Goal: Task Accomplishment & Management: Complete application form

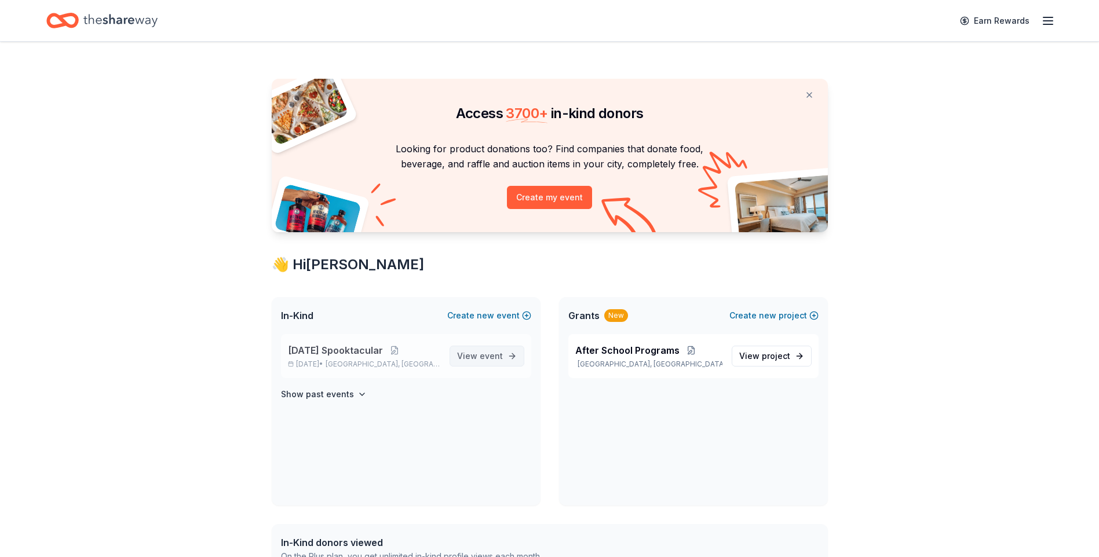
click at [495, 354] on span "event" at bounding box center [491, 356] width 23 height 10
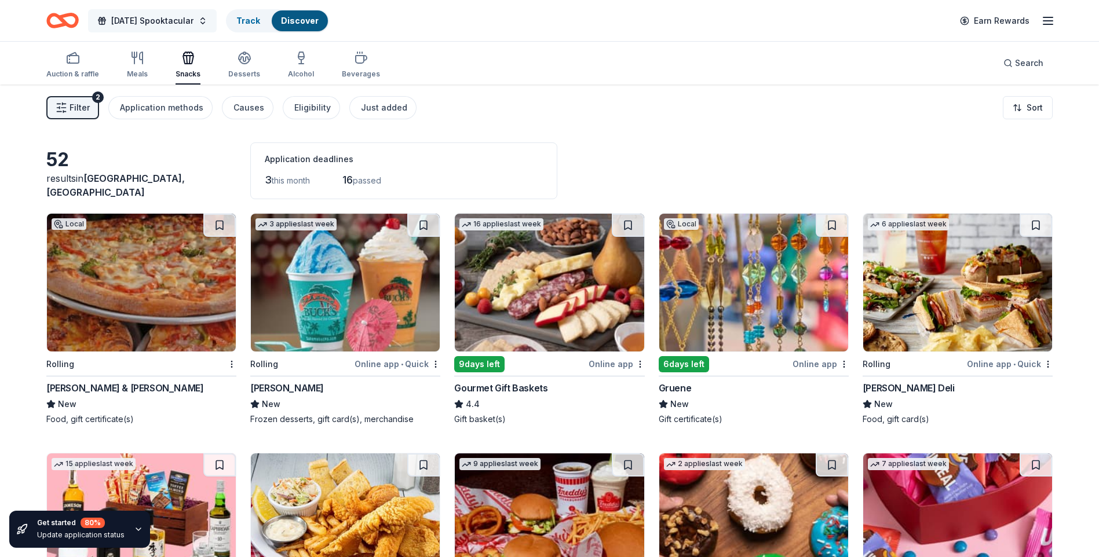
click at [213, 23] on button "[DATE] Spooktacular" at bounding box center [152, 20] width 129 height 23
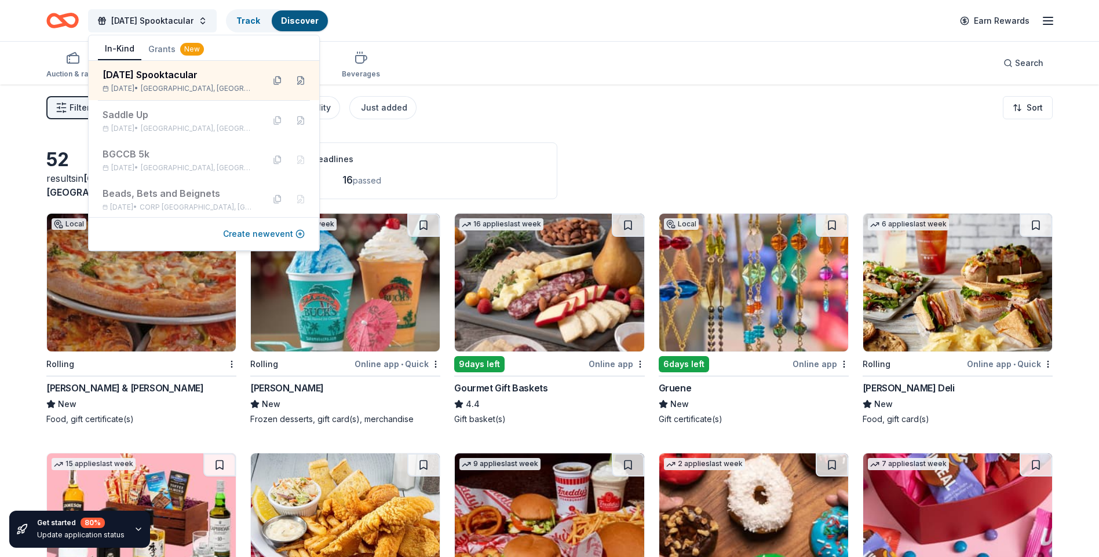
click at [258, 234] on button "Create new event" at bounding box center [264, 234] width 82 height 14
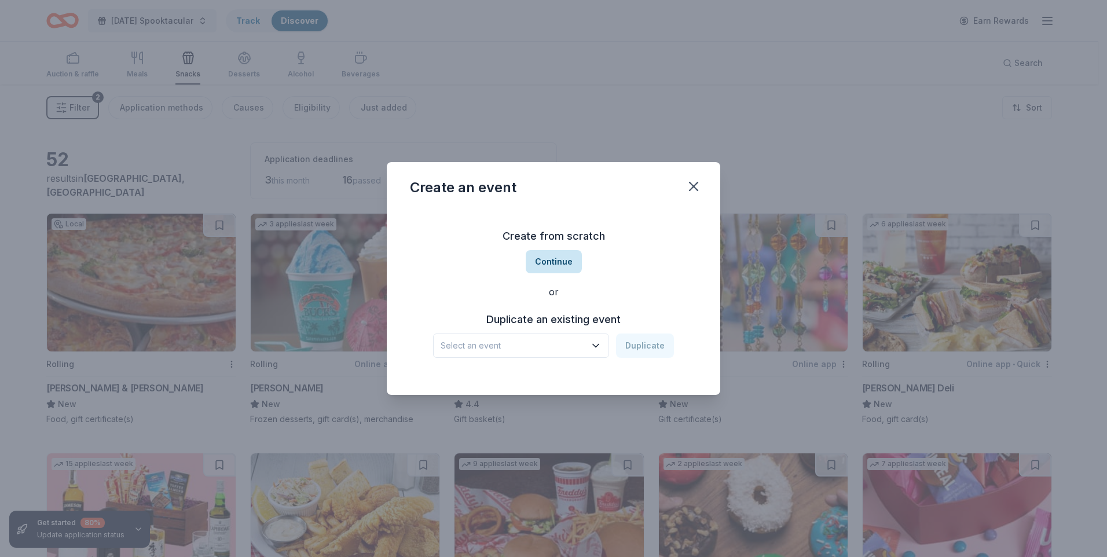
click at [554, 261] on button "Continue" at bounding box center [554, 261] width 56 height 23
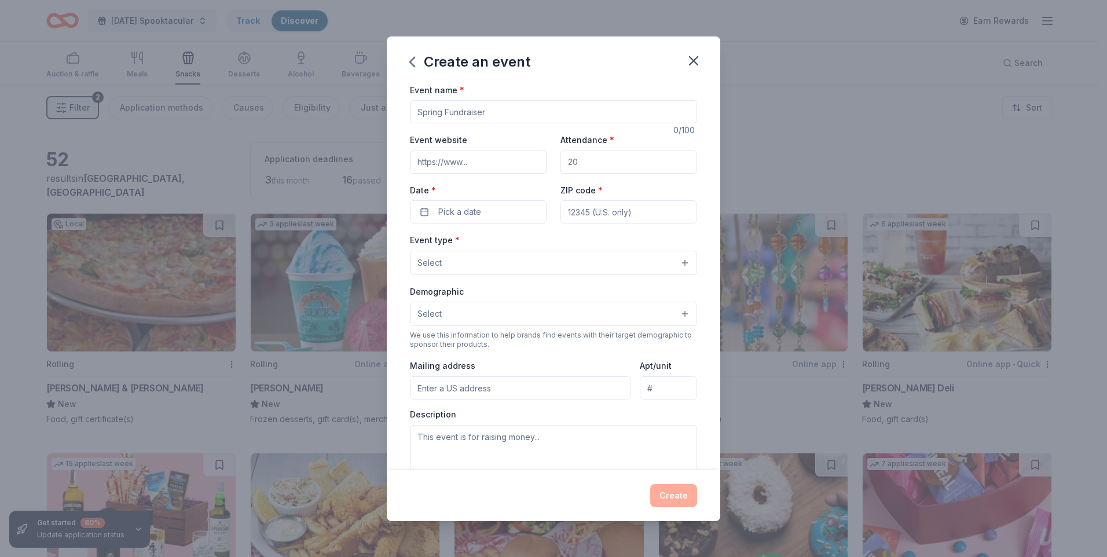
drag, startPoint x: 495, startPoint y: 112, endPoint x: 419, endPoint y: 105, distance: 76.2
click at [419, 105] on input "Event name *" at bounding box center [553, 111] width 287 height 23
drag, startPoint x: 418, startPoint y: 115, endPoint x: 501, endPoint y: 107, distance: 83.7
click at [501, 107] on input "Event name *" at bounding box center [553, 111] width 287 height 23
type input "Kicks for Kids"
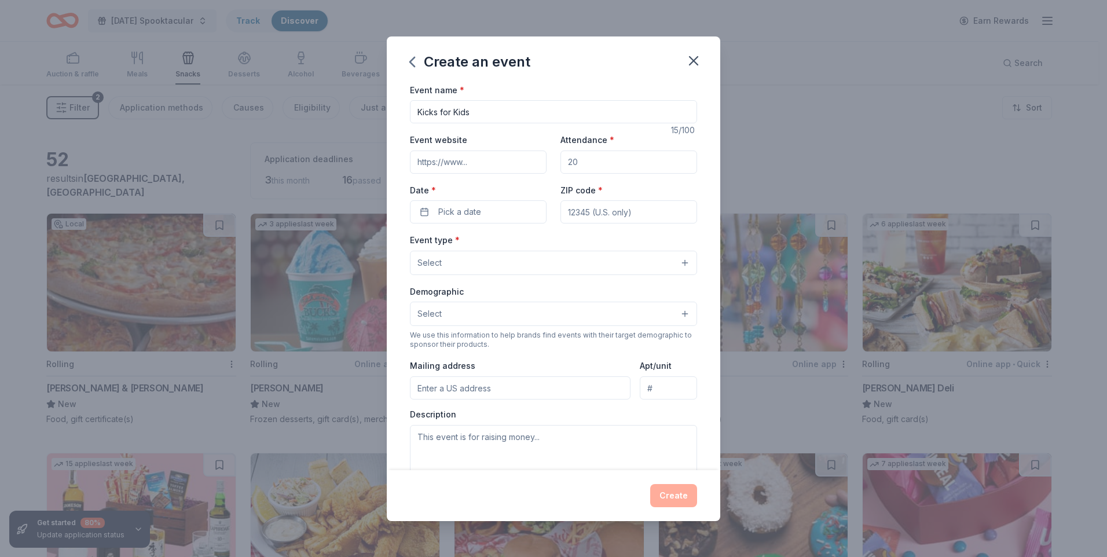
click at [473, 162] on input "Event website" at bounding box center [478, 162] width 137 height 23
type input "[DOMAIN_NAME]"
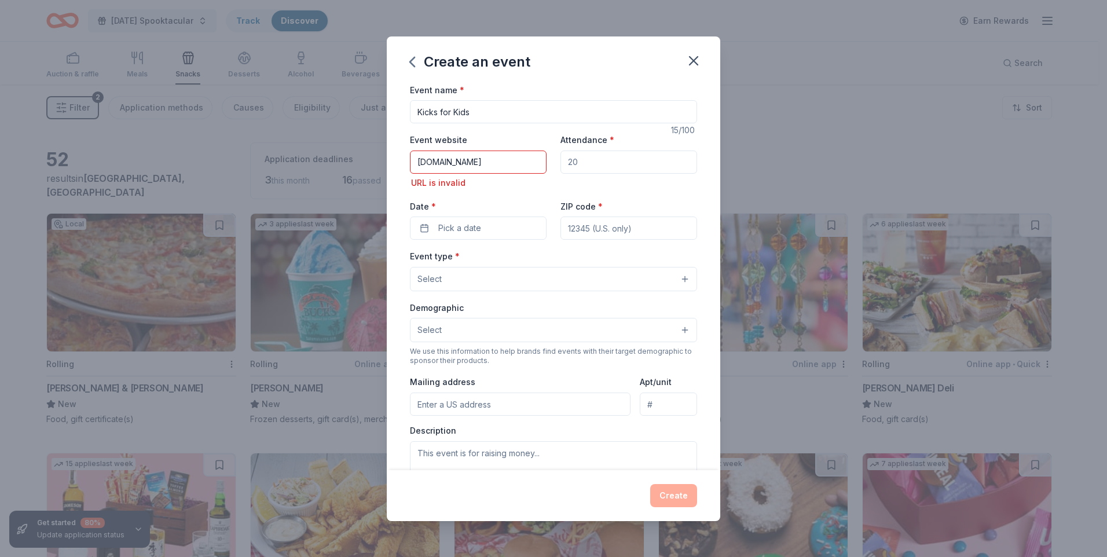
click at [576, 159] on input "Attendance *" at bounding box center [629, 162] width 137 height 23
type input "500"
click at [451, 191] on div "Event website [DOMAIN_NAME] URL is invalid Attendance * 500 Date * Pick a date …" at bounding box center [553, 186] width 287 height 107
drag, startPoint x: 460, startPoint y: 163, endPoint x: 417, endPoint y: 160, distance: 43.0
click at [417, 160] on input "[DOMAIN_NAME]" at bounding box center [478, 162] width 137 height 23
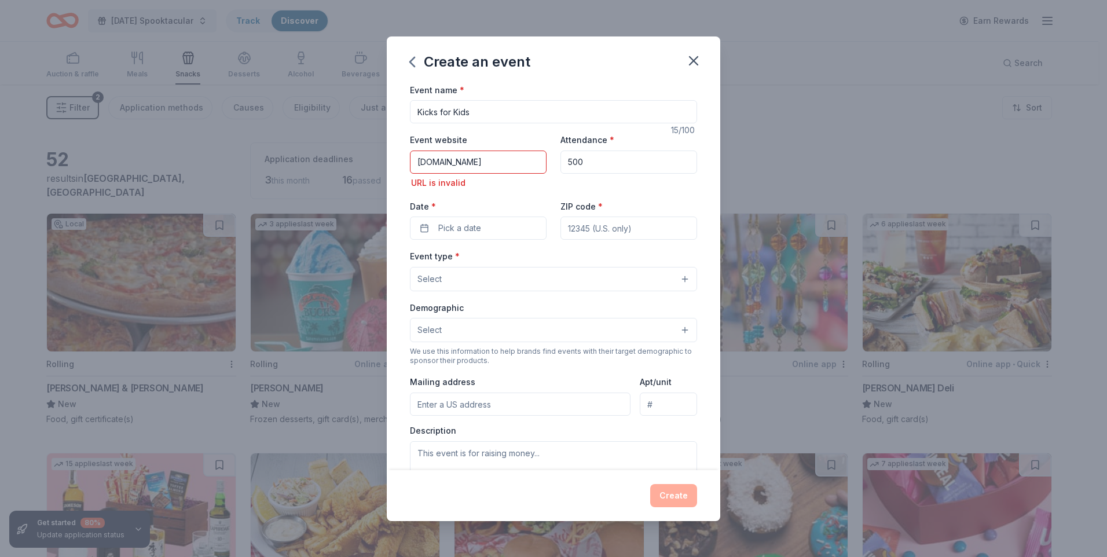
click at [414, 163] on input "[DOMAIN_NAME]" at bounding box center [478, 162] width 137 height 23
click at [419, 164] on input "[DOMAIN_NAME]" at bounding box center [478, 162] width 137 height 23
click at [521, 176] on div "URL is invalid" at bounding box center [478, 183] width 137 height 14
click at [418, 163] on input "[DOMAIN_NAME]" at bounding box center [478, 162] width 137 height 23
click at [474, 182] on div "URL is invalid" at bounding box center [478, 183] width 137 height 14
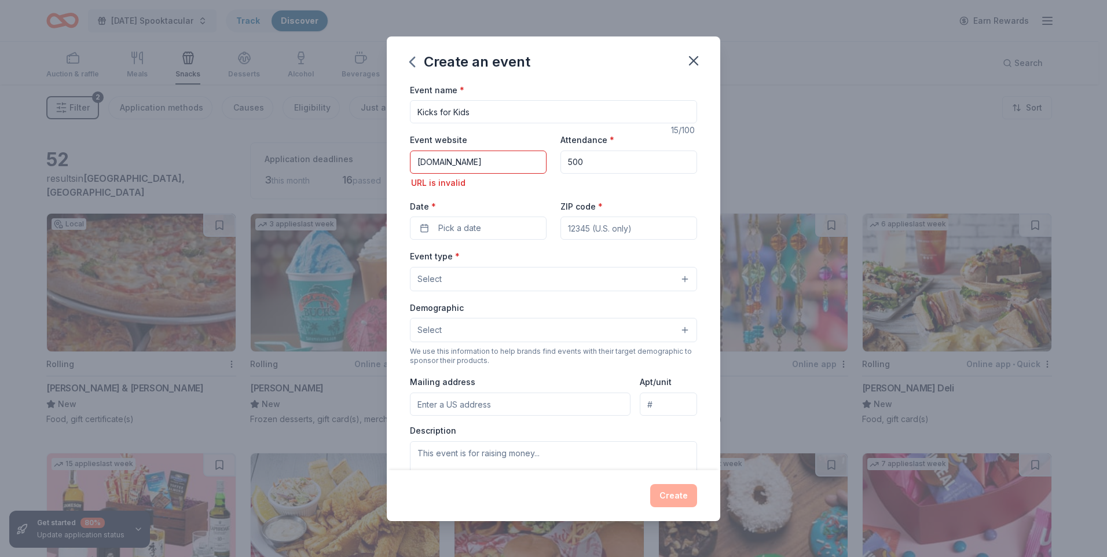
click at [418, 160] on input "[DOMAIN_NAME]" at bounding box center [478, 162] width 137 height 23
type input "[URL][DOMAIN_NAME]"
click at [466, 182] on div "URL is invalid" at bounding box center [478, 183] width 137 height 14
click at [508, 193] on div "Event website [URL][DOMAIN_NAME] URL is invalid Attendance * 500 Date * Pick a …" at bounding box center [553, 186] width 287 height 107
click at [455, 232] on span "Pick a date" at bounding box center [459, 228] width 43 height 14
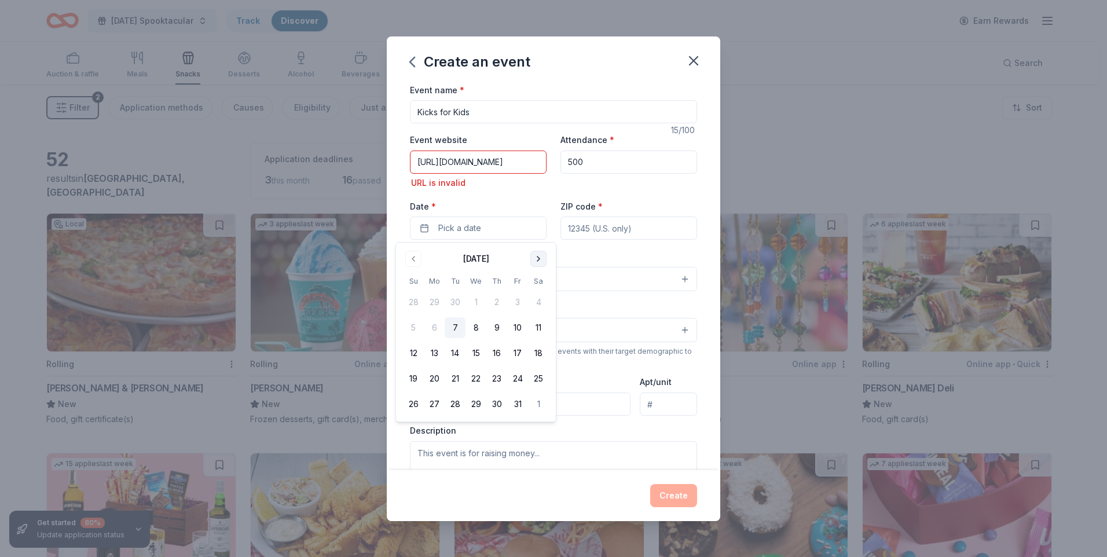
click at [537, 258] on button "Go to next month" at bounding box center [539, 259] width 16 height 16
click at [493, 300] on button "4" at bounding box center [497, 302] width 21 height 21
click at [567, 231] on input "ZIP code *" at bounding box center [629, 228] width 137 height 23
type input "78416"
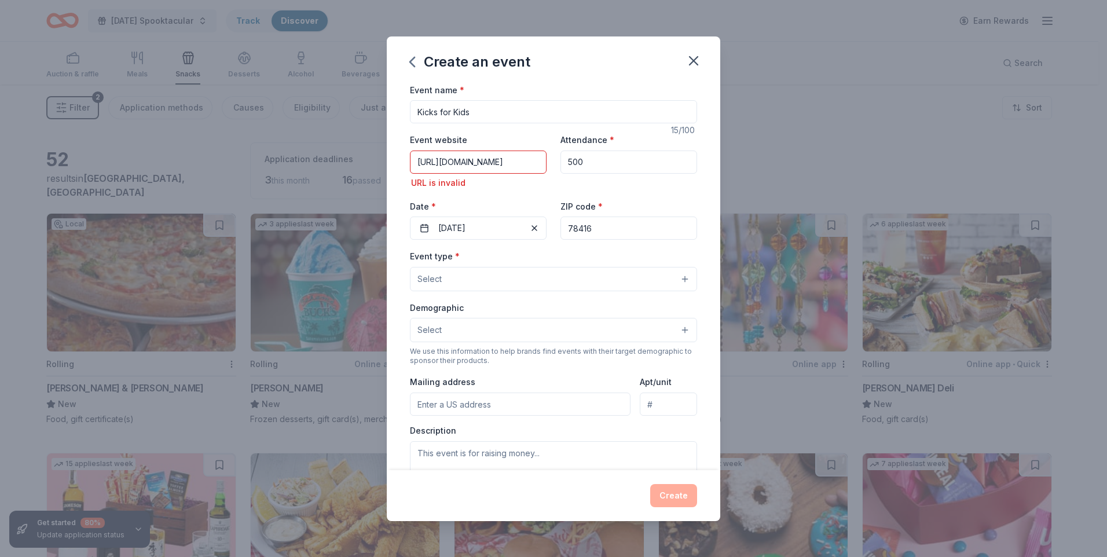
type input "[EMAIL_ADDRESS][DOMAIN_NAME]"
type input "[STREET_ADDRESS]"
click at [675, 281] on button "Select" at bounding box center [553, 279] width 287 height 24
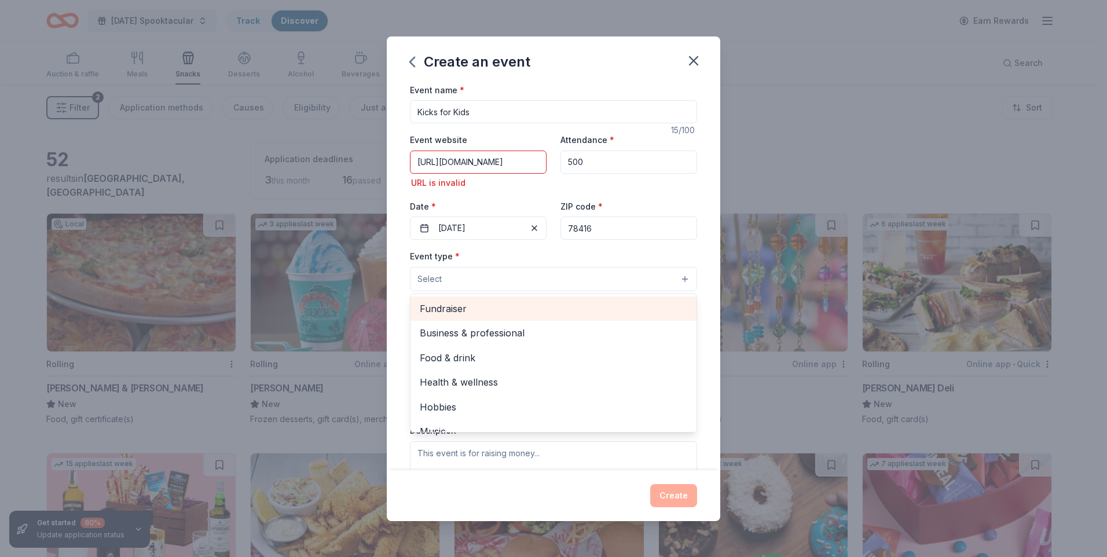
click at [453, 308] on span "Fundraiser" at bounding box center [554, 308] width 268 height 15
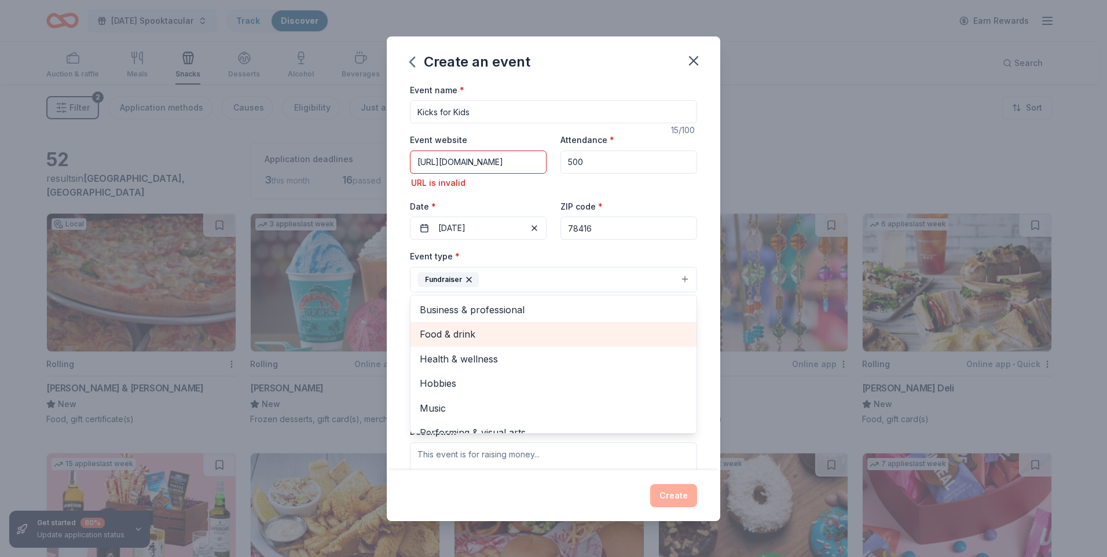
click at [449, 335] on span "Food & drink" at bounding box center [554, 334] width 268 height 15
click at [446, 336] on span "Health & wellness" at bounding box center [554, 334] width 268 height 15
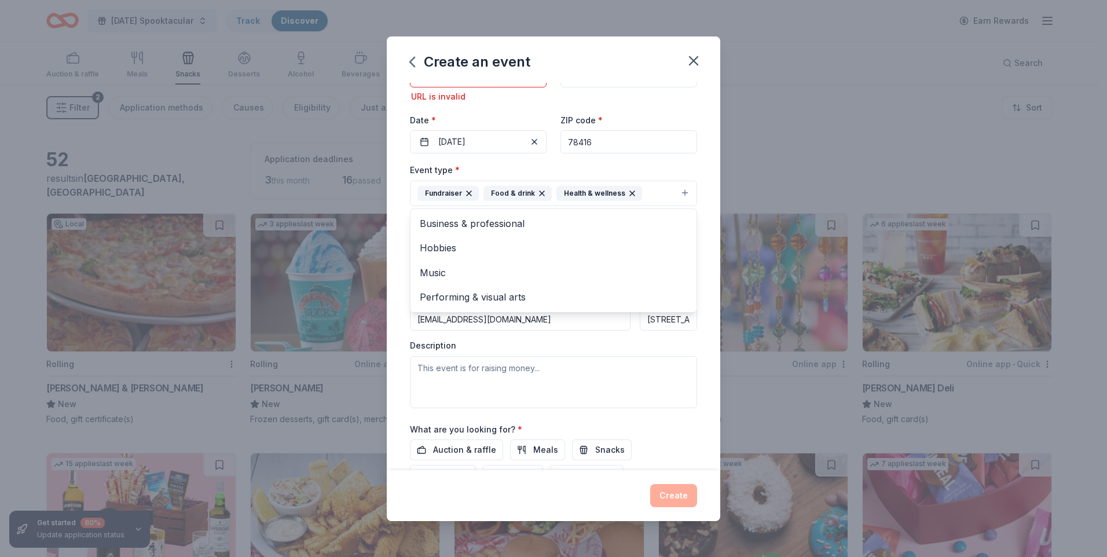
scroll to position [96, 0]
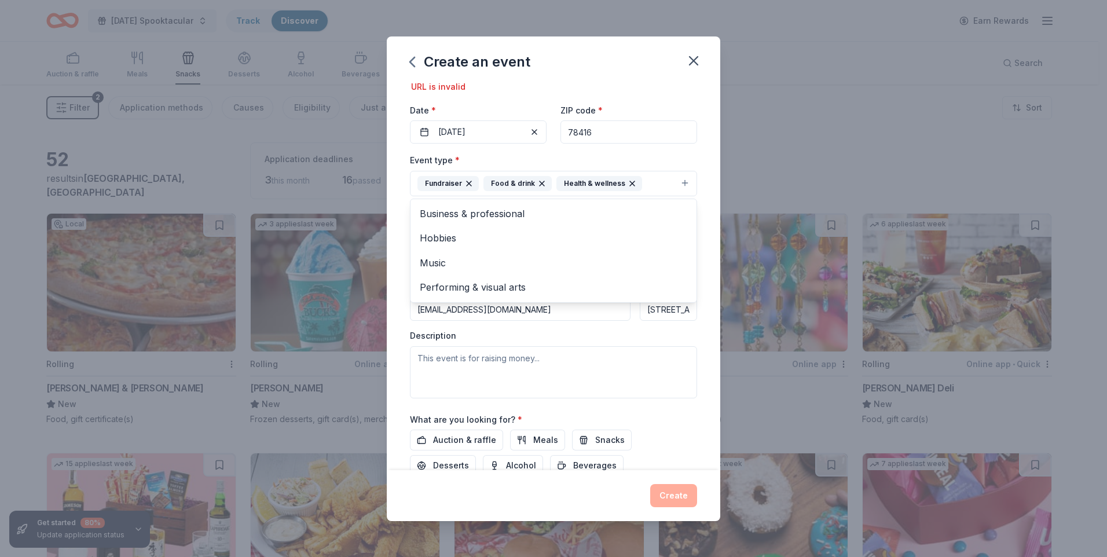
click at [701, 337] on div "Event name * Kicks for Kids 15 /100 Event website [URL][DOMAIN_NAME] URL is inv…" at bounding box center [554, 276] width 334 height 387
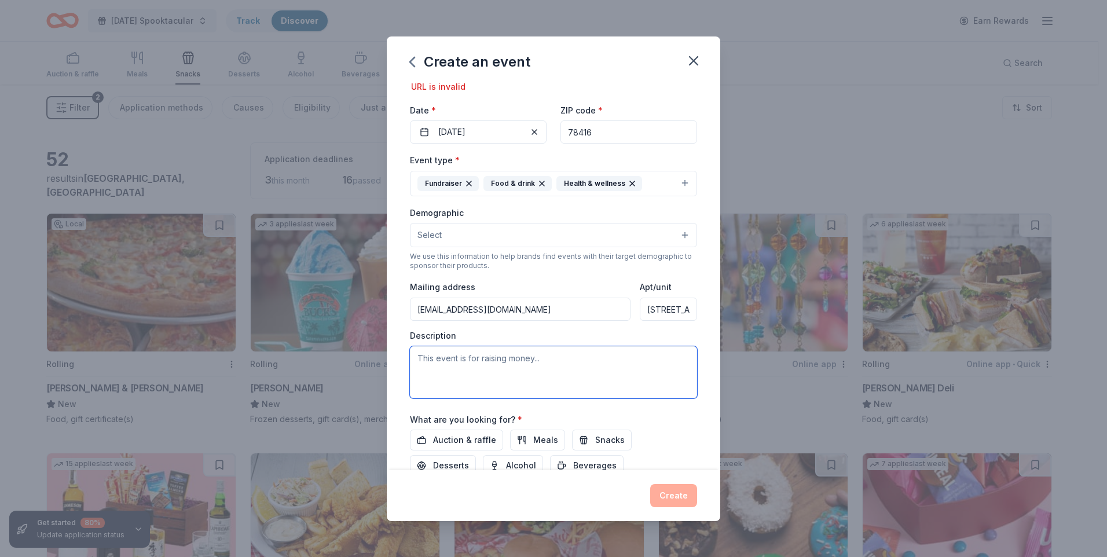
click at [420, 357] on textarea at bounding box center [553, 372] width 287 height 52
paste textarea "Lorem 3 Ipsu Dolorsitam Consectetu adi Elit & Seddo Eiusm te inc Utlabor Etdo M…"
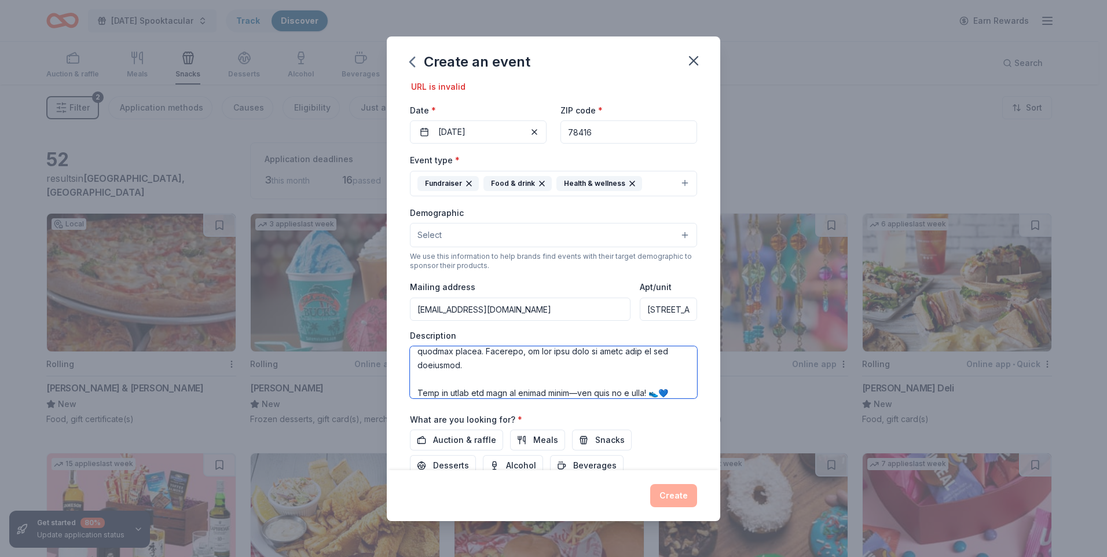
type textarea "Lorem 3 Ipsu Dolorsitam Consectetu adi Elit & Seddo Eiusm te inc Utlabor Etdo M…"
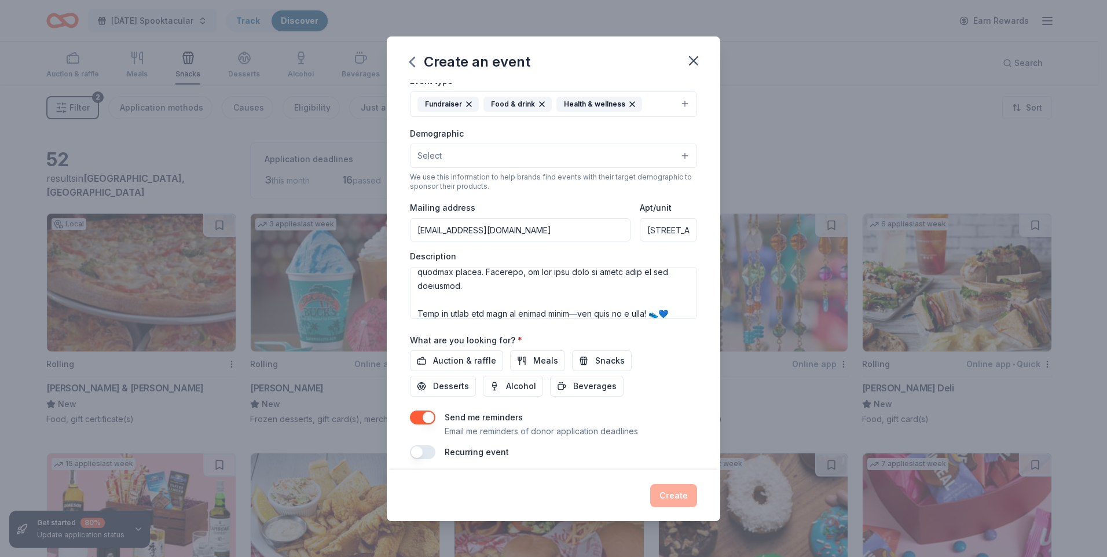
scroll to position [183, 0]
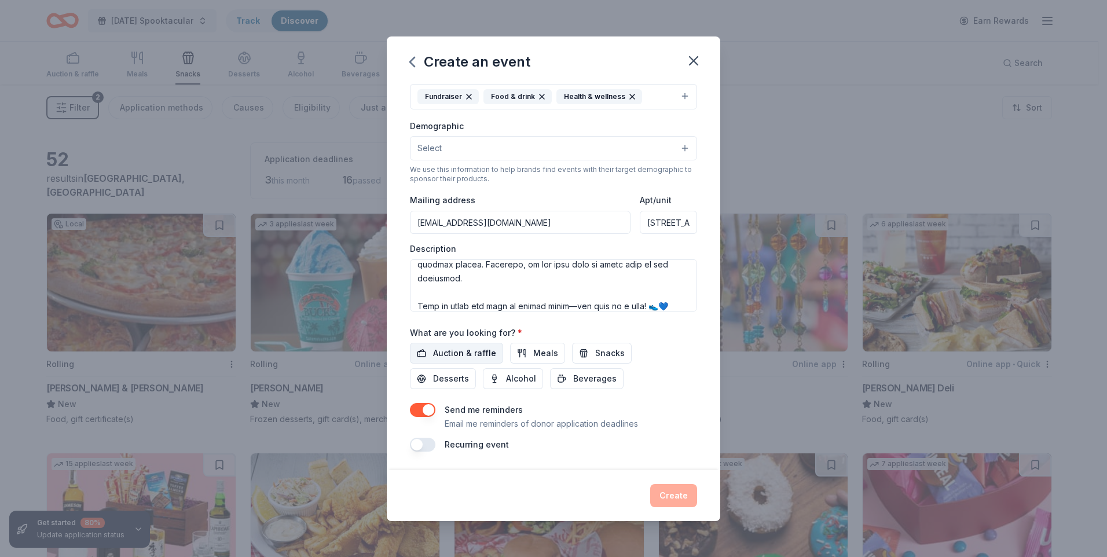
click at [479, 357] on span "Auction & raffle" at bounding box center [464, 353] width 63 height 14
click at [461, 379] on span "Desserts" at bounding box center [451, 379] width 36 height 14
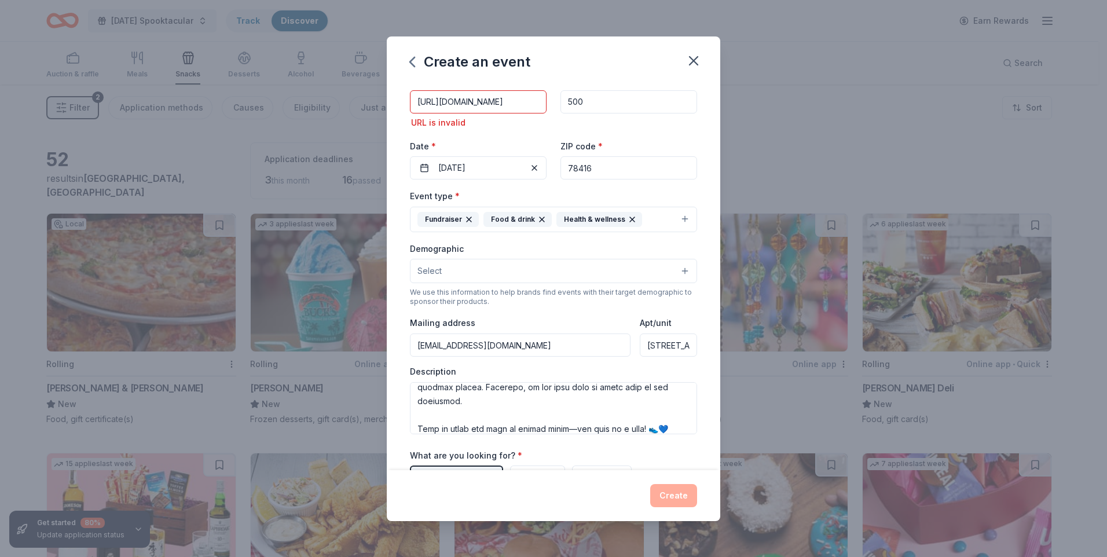
scroll to position [0, 0]
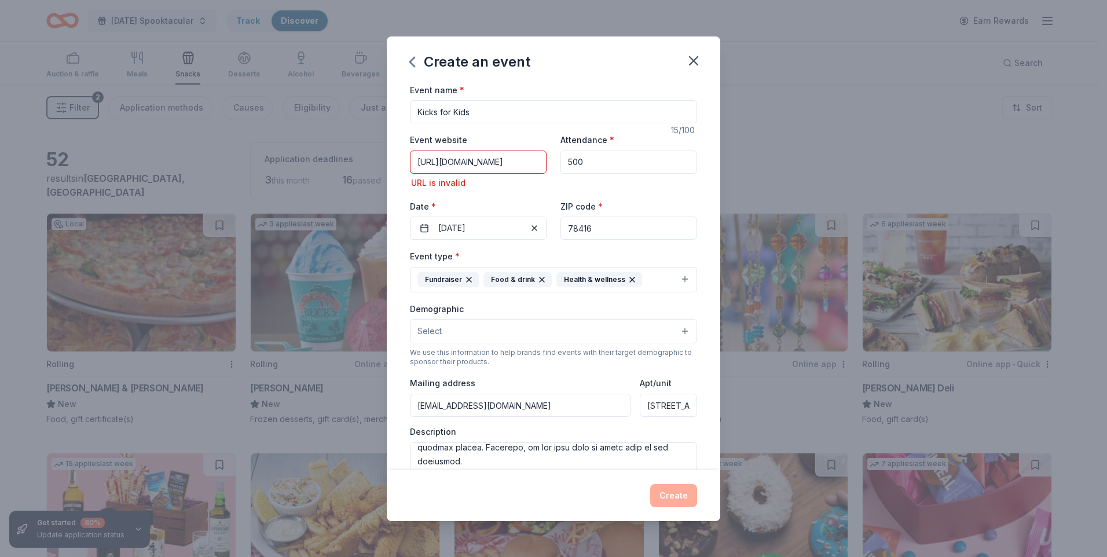
drag, startPoint x: 509, startPoint y: 166, endPoint x: 396, endPoint y: 162, distance: 113.6
click at [396, 162] on div "Event name * Kicks for Kids 15 /100 Event website [URL][DOMAIN_NAME] URL is inv…" at bounding box center [554, 276] width 334 height 387
type input "[DOMAIN_NAME]"
click at [469, 192] on div "Event website [DOMAIN_NAME] URL is invalid Attendance * 500 Date * [DATE] ZIP c…" at bounding box center [553, 186] width 287 height 107
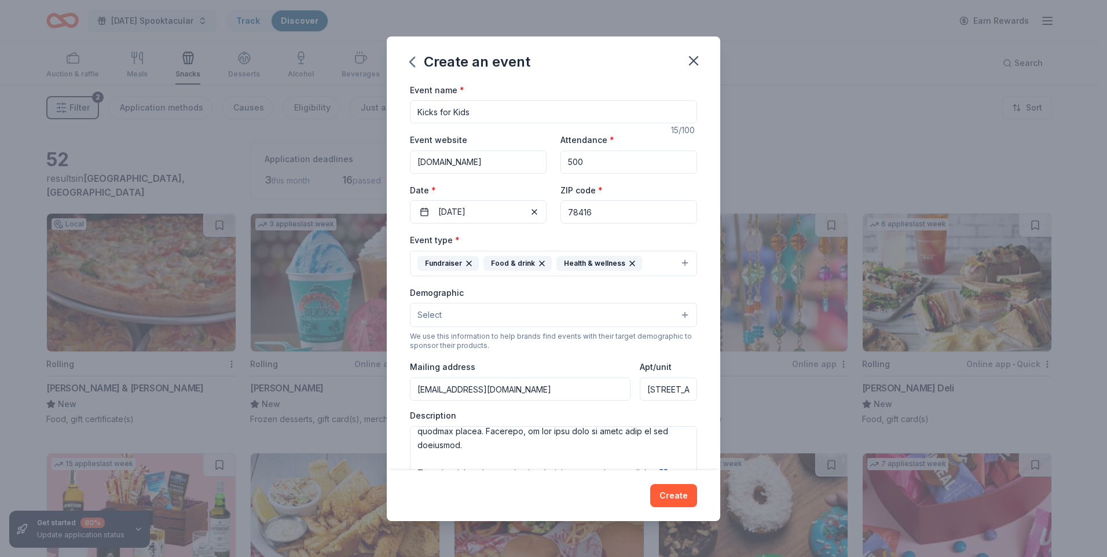
drag, startPoint x: 453, startPoint y: 112, endPoint x: 442, endPoint y: 113, distance: 11.1
click at [442, 113] on input "Kicks for Kids" at bounding box center [553, 111] width 287 height 23
type input "Kicks 4 Kids"
click at [680, 495] on button "Create" at bounding box center [673, 495] width 47 height 23
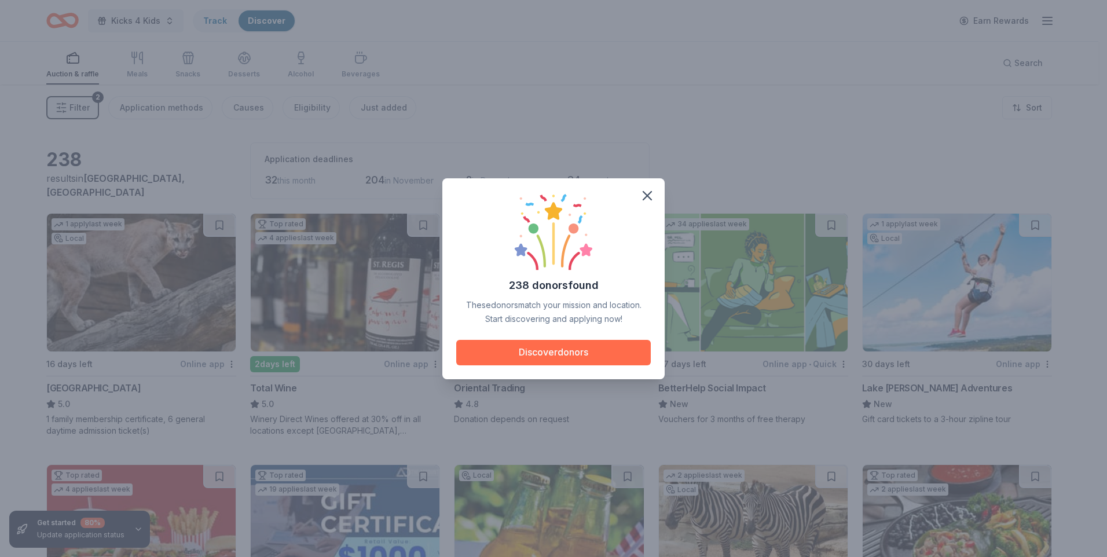
click at [531, 356] on button "Discover donors" at bounding box center [553, 352] width 195 height 25
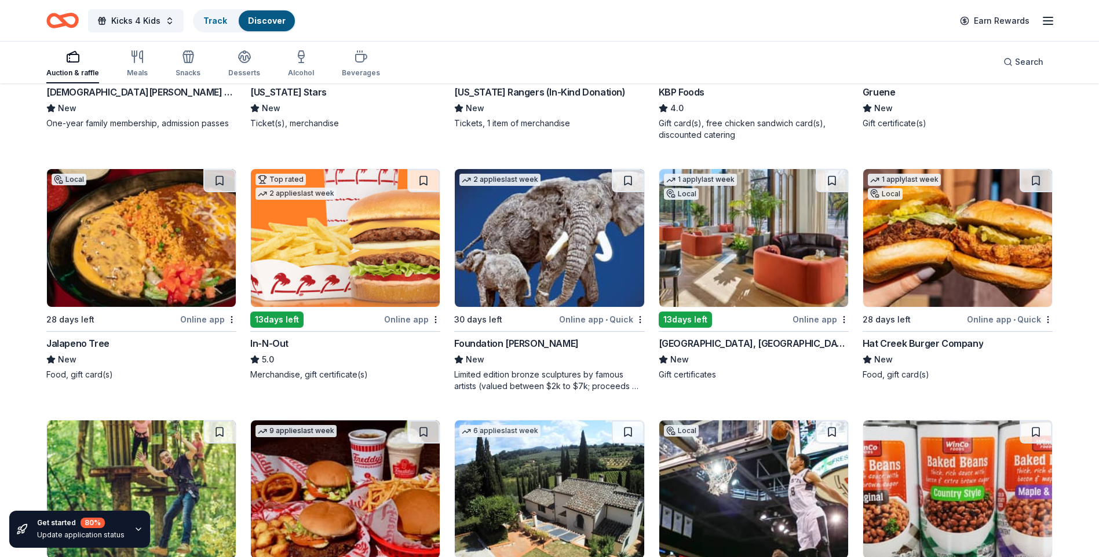
scroll to position [1008, 0]
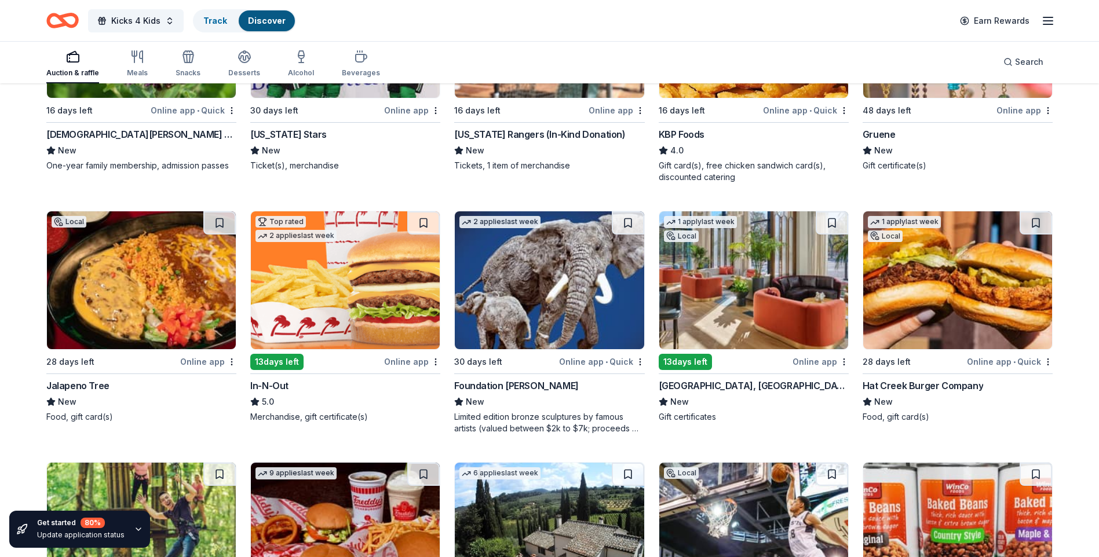
click at [324, 291] on img at bounding box center [345, 280] width 189 height 138
